Goal: Information Seeking & Learning: Learn about a topic

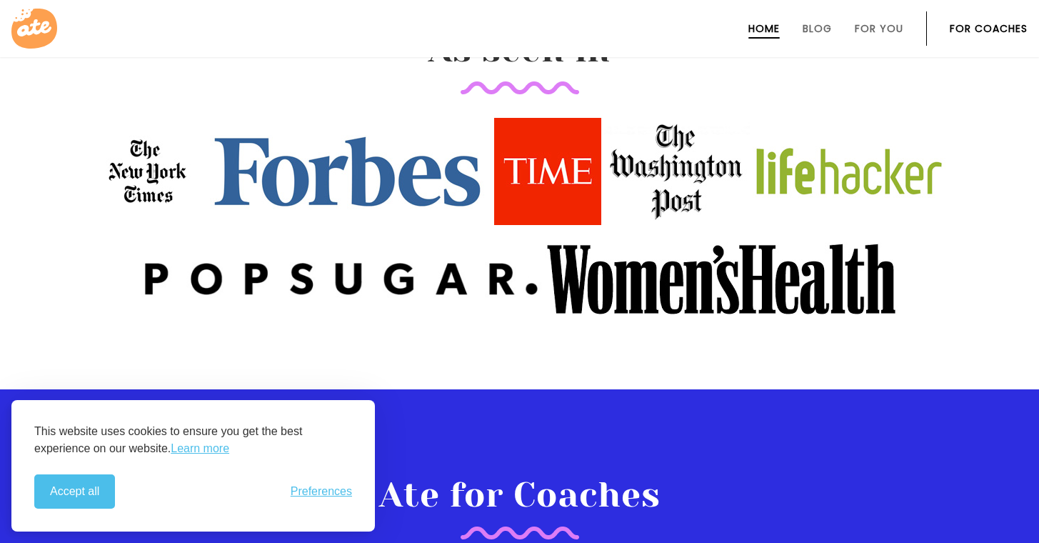
scroll to position [2089, 0]
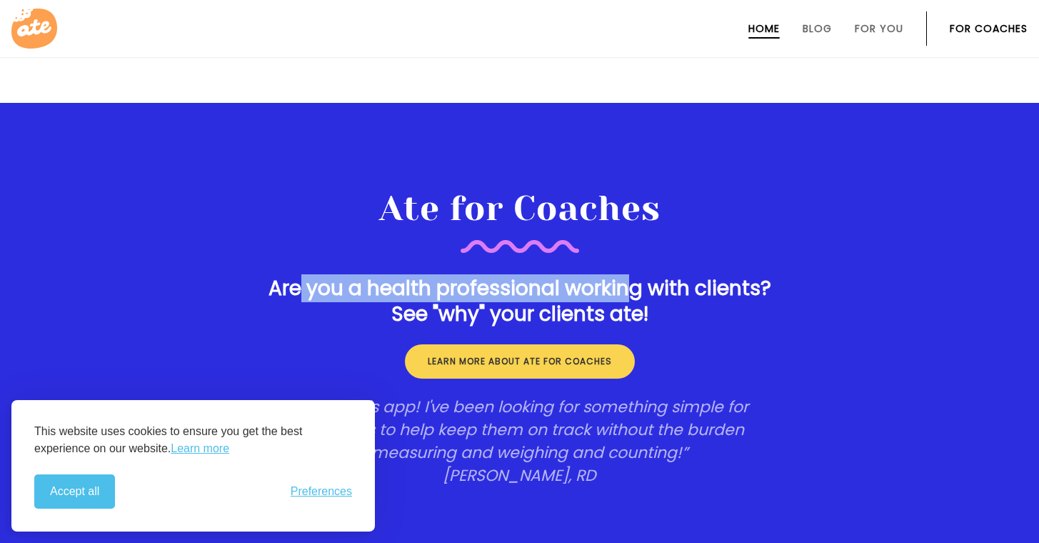
drag, startPoint x: 291, startPoint y: 281, endPoint x: 670, endPoint y: 282, distance: 379.3
click at [639, 282] on h3 "Are you a health professional working with clients? See "why" your clients ate!" at bounding box center [519, 301] width 571 height 51
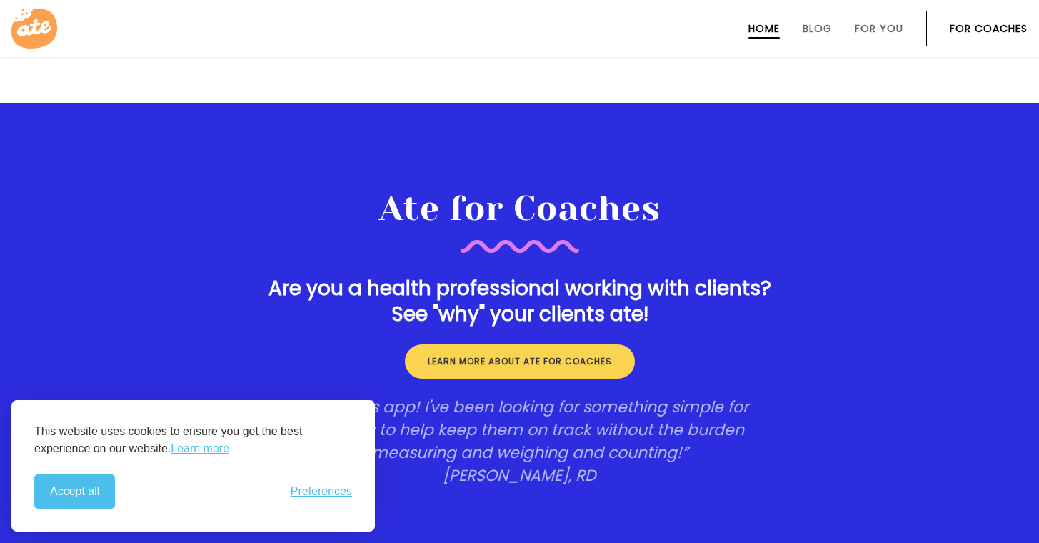
click at [843, 282] on section "Ate for Coaches Are you a health professional working with clients? See "why" y…" at bounding box center [519, 338] width 1039 height 470
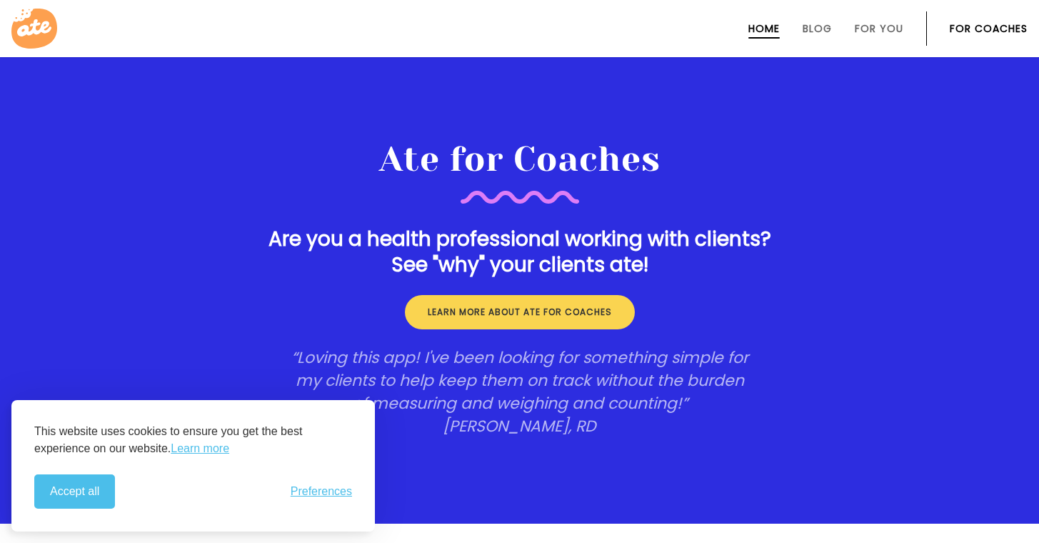
scroll to position [2182, 0]
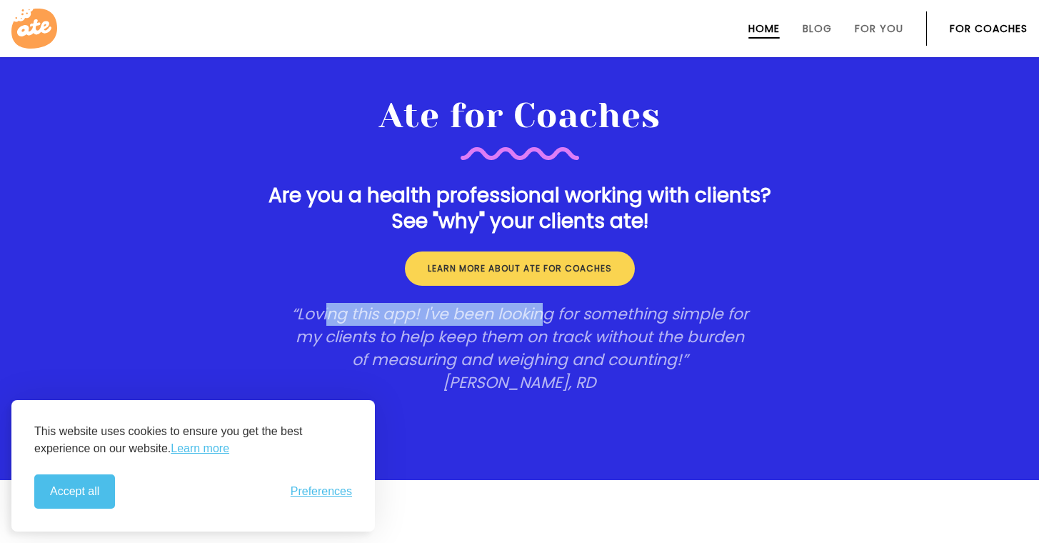
drag, startPoint x: 356, startPoint y: 319, endPoint x: 636, endPoint y: 319, distance: 279.3
click at [556, 319] on p "“Loving this app! I've been looking for something simple for my clients to help…" at bounding box center [519, 348] width 457 height 91
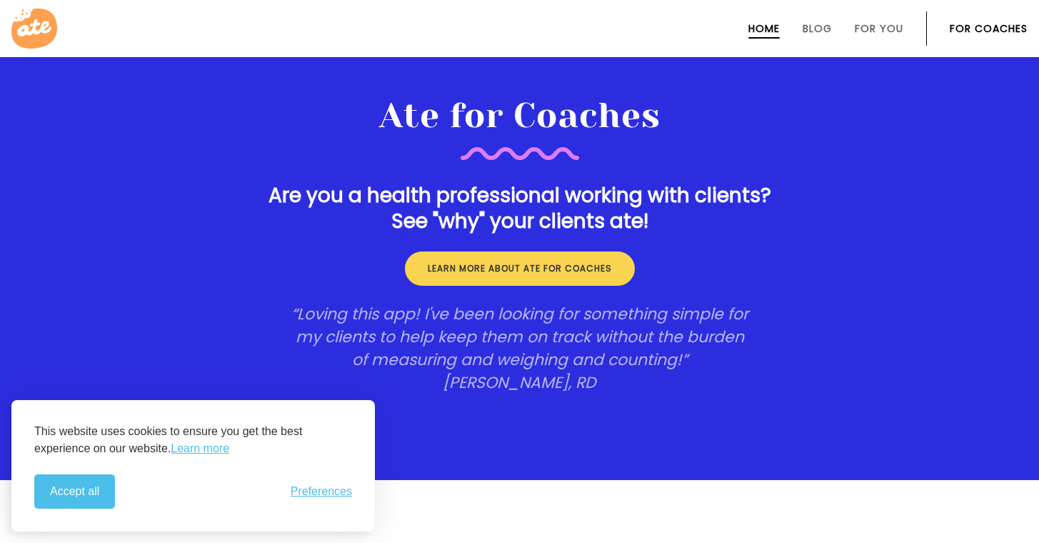
click at [641, 349] on p "“Loving this app! I've been looking for something simple for my clients to help…" at bounding box center [519, 348] width 457 height 91
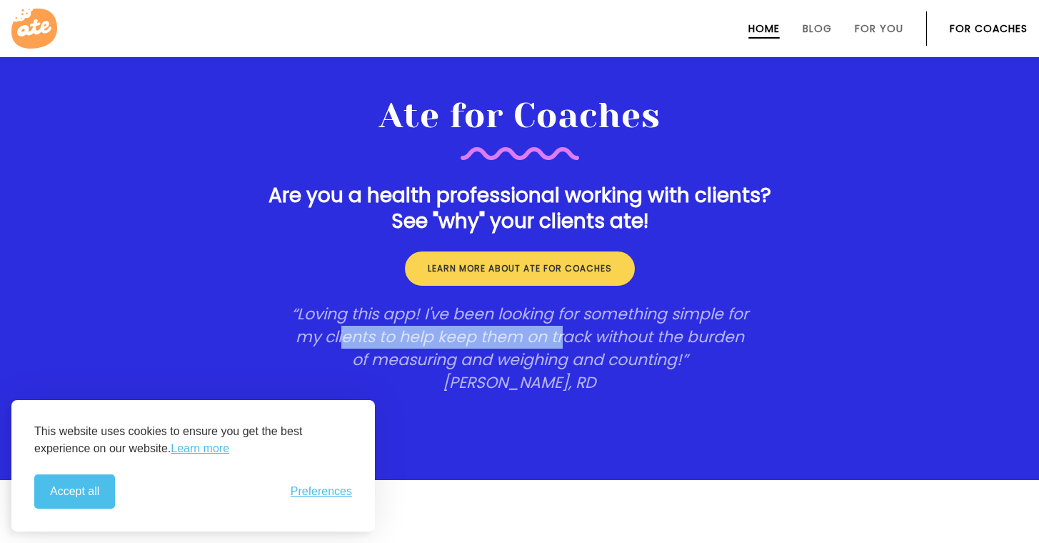
drag, startPoint x: 427, startPoint y: 341, endPoint x: 608, endPoint y: 341, distance: 180.7
click at [608, 341] on p "“Loving this app! I've been looking for something simple for my clients to help…" at bounding box center [519, 348] width 457 height 91
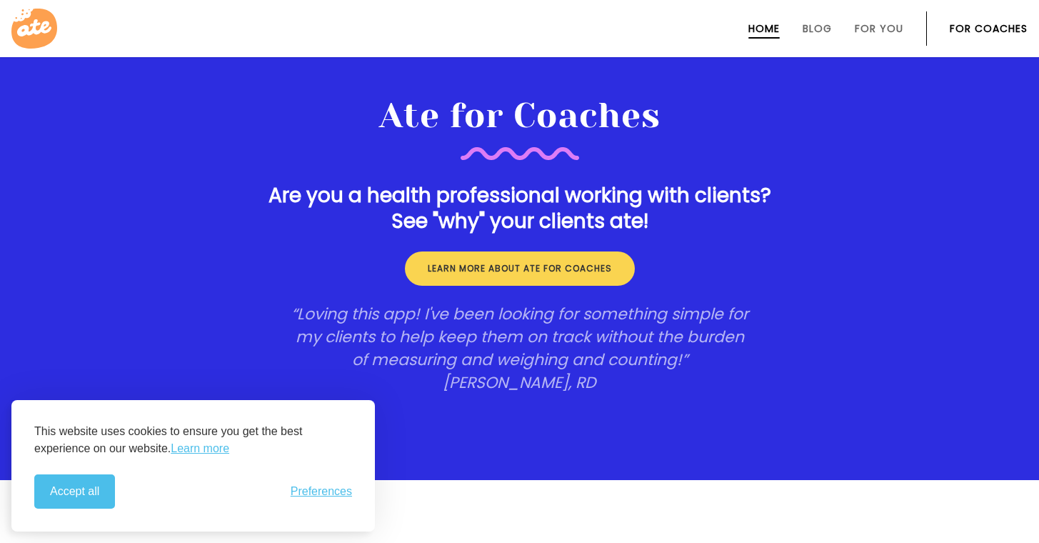
click at [758, 356] on div "Ate for Coaches Are you a health professional working with clients? See "why" y…" at bounding box center [519, 245] width 571 height 299
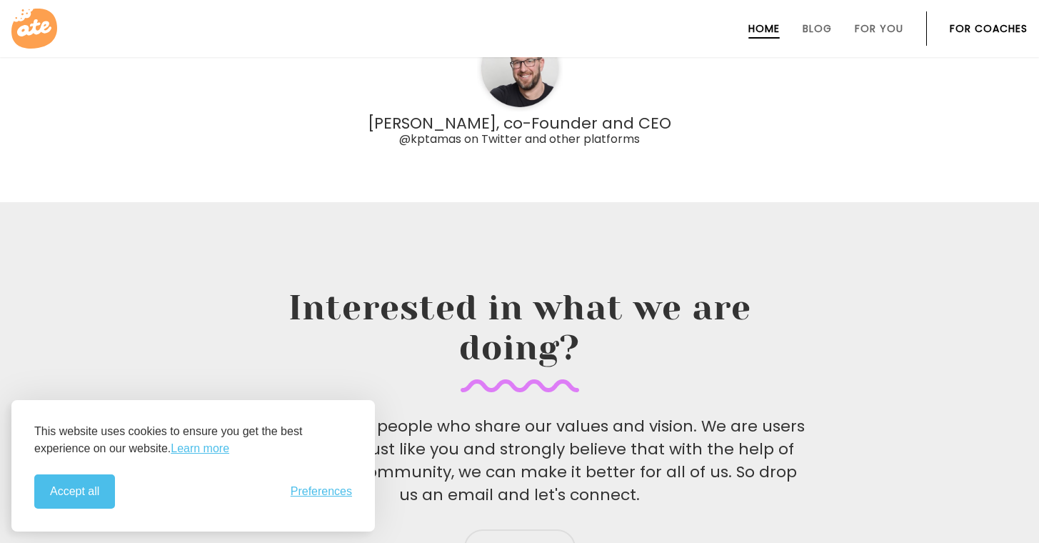
scroll to position [4430, 0]
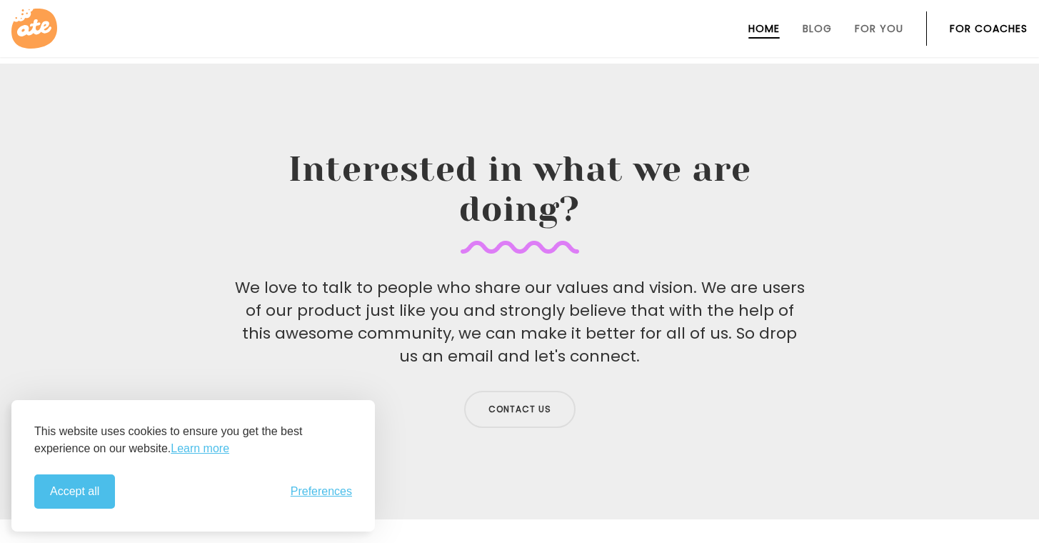
click at [687, 292] on p "We love to talk to people who share our values and vision. We are users of our …" at bounding box center [519, 321] width 571 height 91
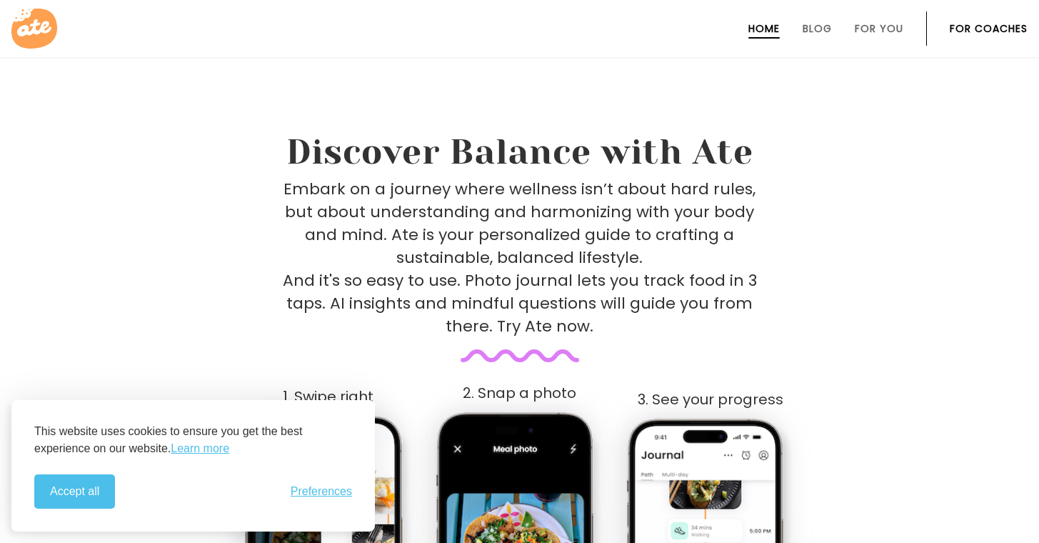
scroll to position [0, 0]
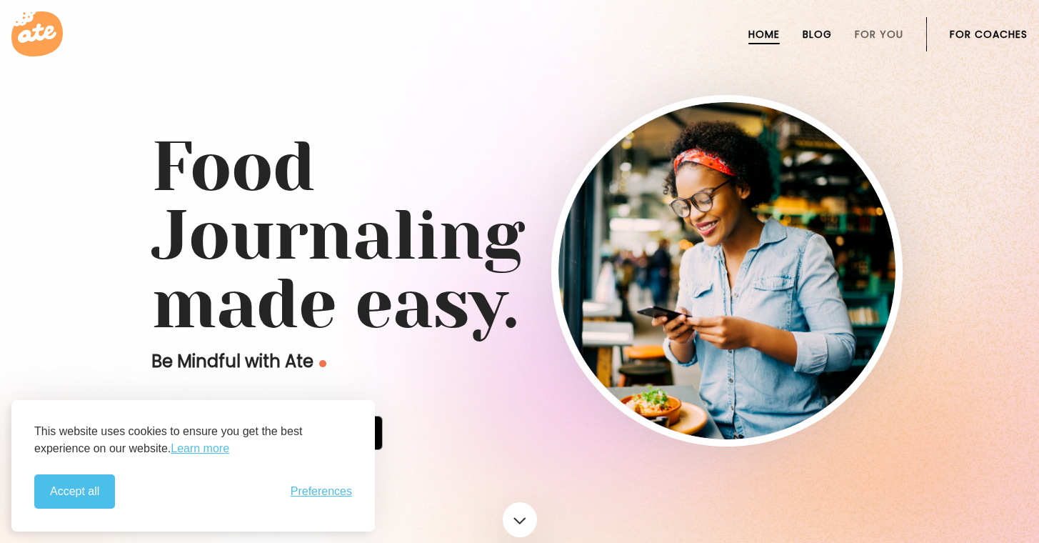
click at [810, 35] on link "Blog" at bounding box center [817, 34] width 29 height 11
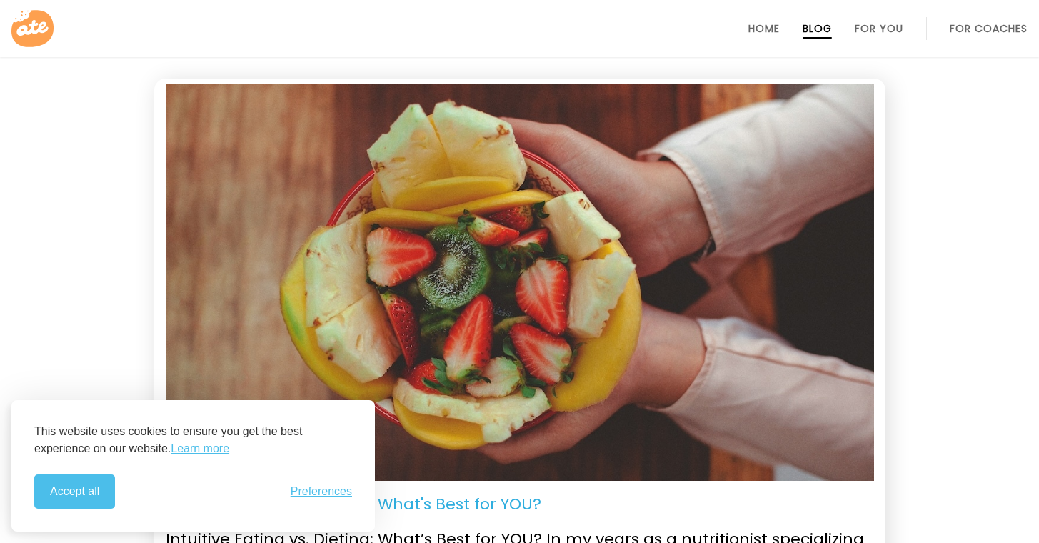
scroll to position [677, 0]
